Goal: Check status: Check status

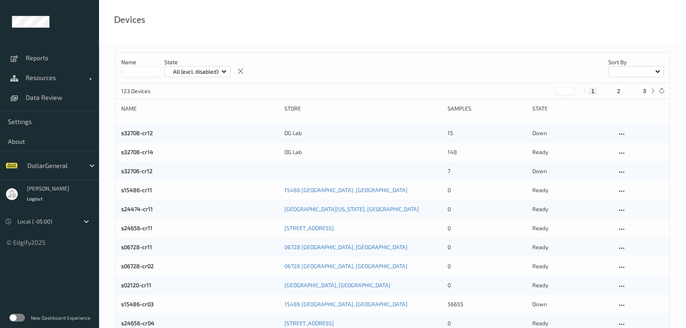
click at [127, 69] on input at bounding box center [140, 71] width 39 height 11
type input "****"
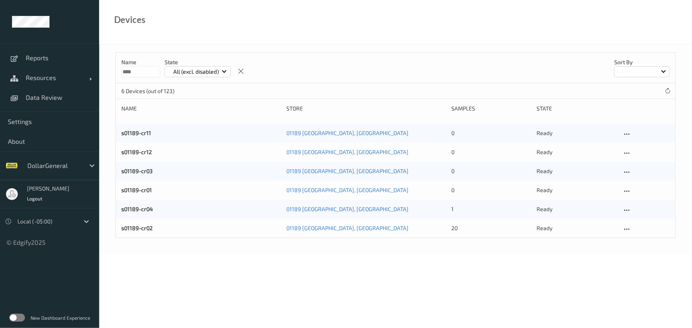
click at [142, 132] on link "s01189-cr11" at bounding box center [136, 133] width 30 height 7
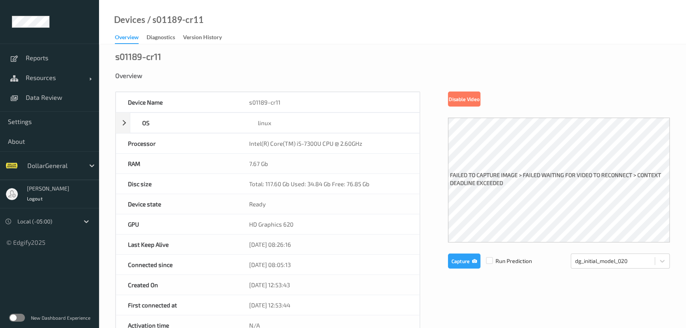
click at [204, 12] on div "Devices / s01189-cr11 Overview Diagnostics Version History" at bounding box center [392, 22] width 587 height 44
